Goal: Transaction & Acquisition: Purchase product/service

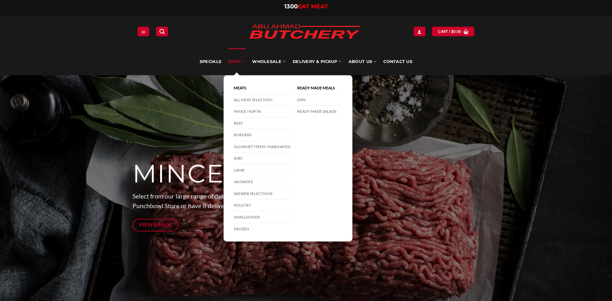
click at [237, 61] on link "SHOP" at bounding box center [236, 61] width 17 height 27
click at [255, 112] on link "Mince / Kafta" at bounding box center [262, 112] width 57 height 12
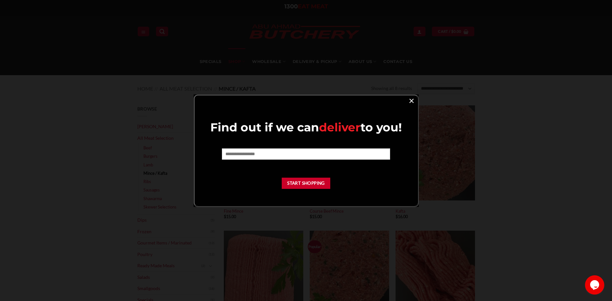
click at [413, 100] on link "×" at bounding box center [411, 100] width 9 height 9
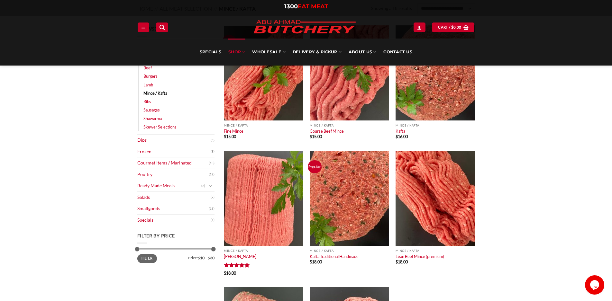
scroll to position [64, 0]
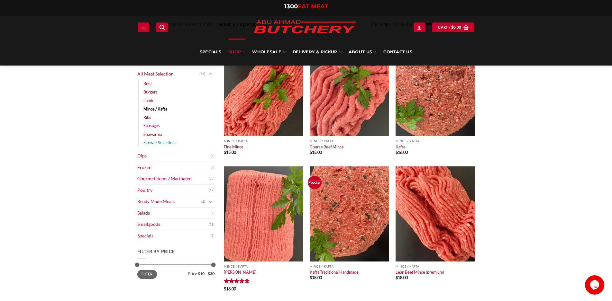
click at [168, 143] on link "Skewer Selections" at bounding box center [159, 143] width 33 height 8
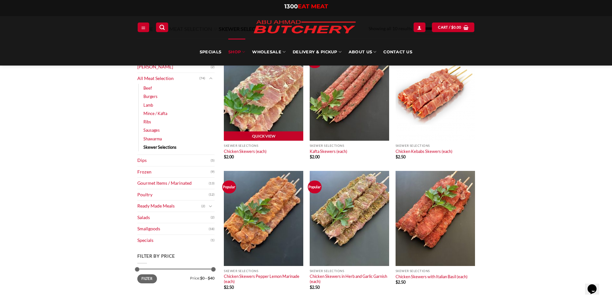
scroll to position [32, 0]
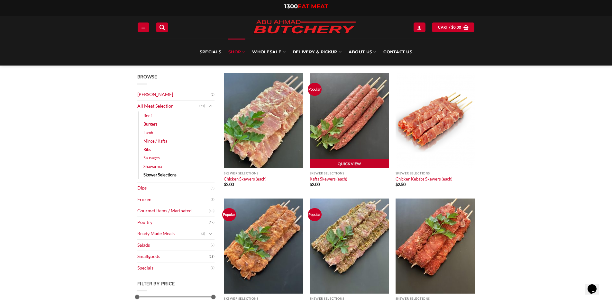
click at [350, 114] on img at bounding box center [349, 120] width 79 height 95
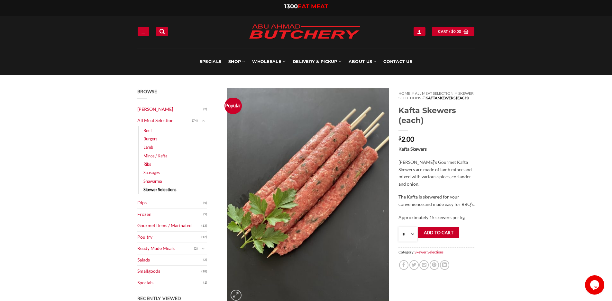
click at [413, 238] on select "* * * * * * * * * ** ** ** ** ** ** ** ** ** ** ** ** ** ** ** ** ** ** ** ** *…" at bounding box center [408, 234] width 19 height 14
select select "***"
click at [399, 232] on select "* * * * * * * * * ** ** ** ** ** ** ** ** ** ** ** ** ** ** ** ** ** ** ** ** *…" at bounding box center [408, 234] width 19 height 14
click at [207, 245] on li "Ready Made Meals (2) Ready Made Aussie Pies (0) Ready Made Italian (0) Ready Ma…" at bounding box center [172, 249] width 70 height 12
click at [203, 247] on icon "Toggle" at bounding box center [203, 249] width 4 height 6
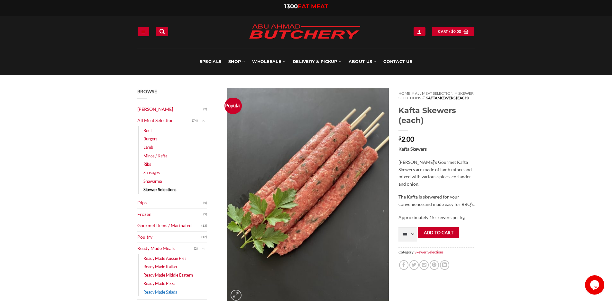
click at [177, 293] on link "Ready Made Salads" at bounding box center [160, 292] width 34 height 8
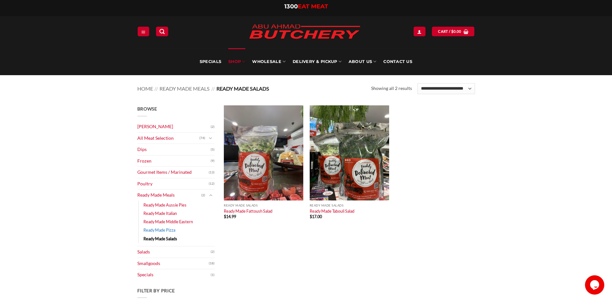
click at [161, 230] on link "Ready Made Pizza" at bounding box center [159, 230] width 32 height 8
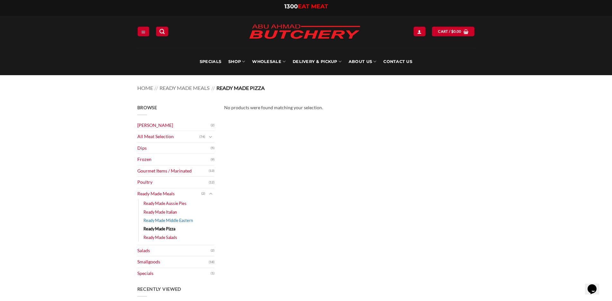
click at [161, 219] on link "Ready Made Middle Eastern" at bounding box center [168, 220] width 50 height 8
click at [160, 212] on link "Ready Made Italian" at bounding box center [159, 212] width 33 height 8
click at [160, 201] on link "Ready Made Aussie Pies" at bounding box center [164, 203] width 43 height 8
click at [152, 252] on link "Salads" at bounding box center [173, 250] width 73 height 11
